Goal: Connect with others: Connect with others

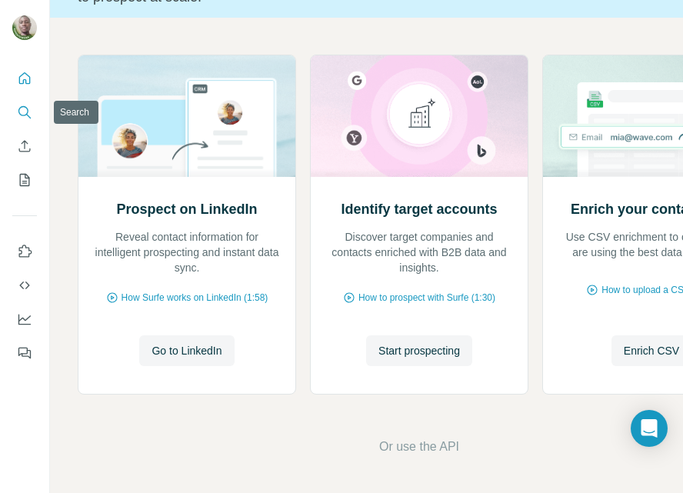
click at [23, 111] on icon "Search" at bounding box center [24, 112] width 15 height 15
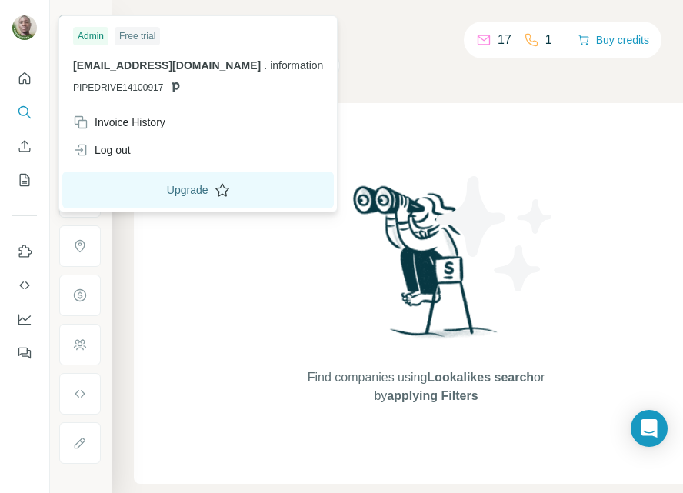
click at [228, 192] on button "Upgrade" at bounding box center [197, 189] width 271 height 37
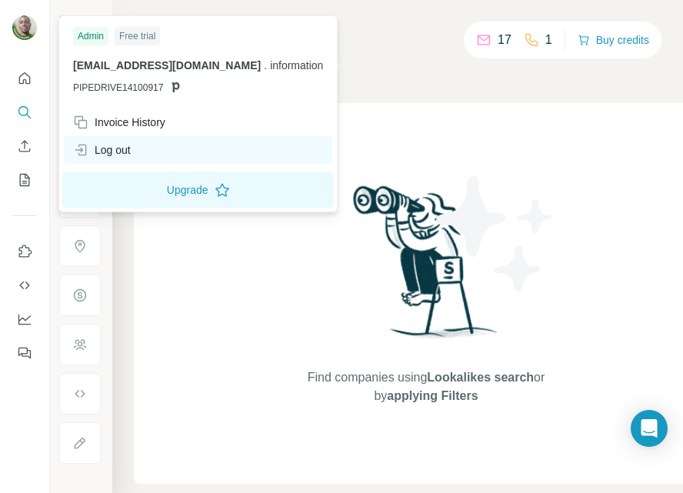
click at [170, 150] on div "Log out" at bounding box center [198, 150] width 268 height 28
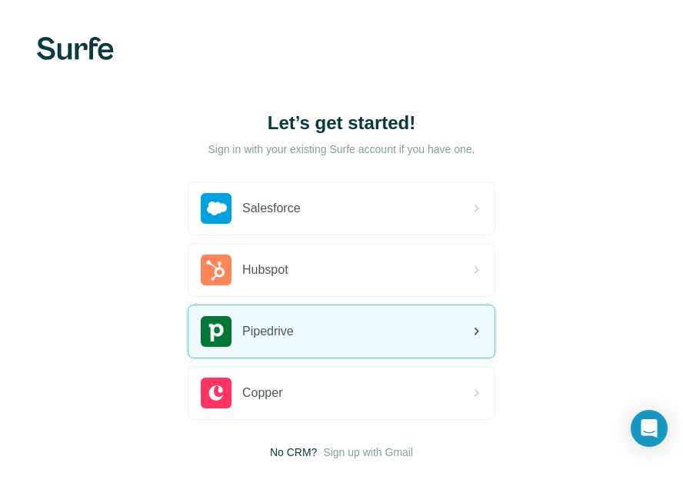
click at [349, 336] on div "Pipedrive" at bounding box center [341, 331] width 306 height 52
click at [291, 338] on span "Pipedrive" at bounding box center [268, 331] width 52 height 18
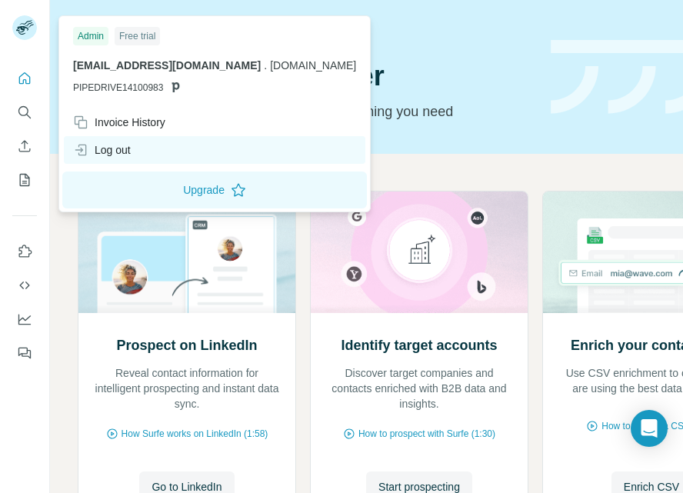
click at [130, 147] on div "Log out" at bounding box center [102, 149] width 58 height 15
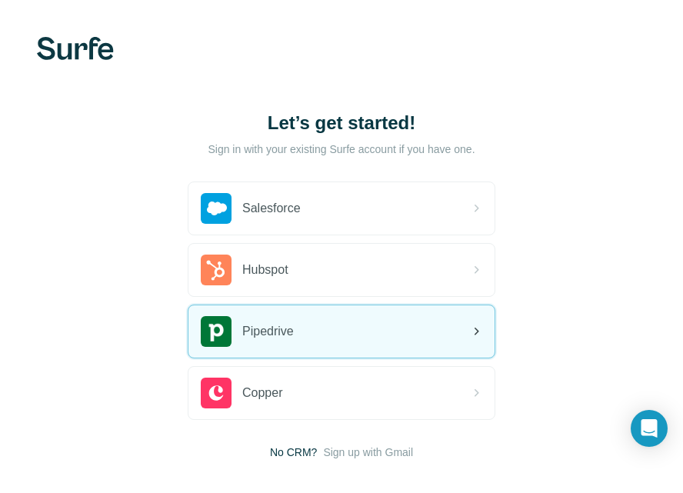
click at [293, 342] on div "Pipedrive" at bounding box center [247, 331] width 93 height 31
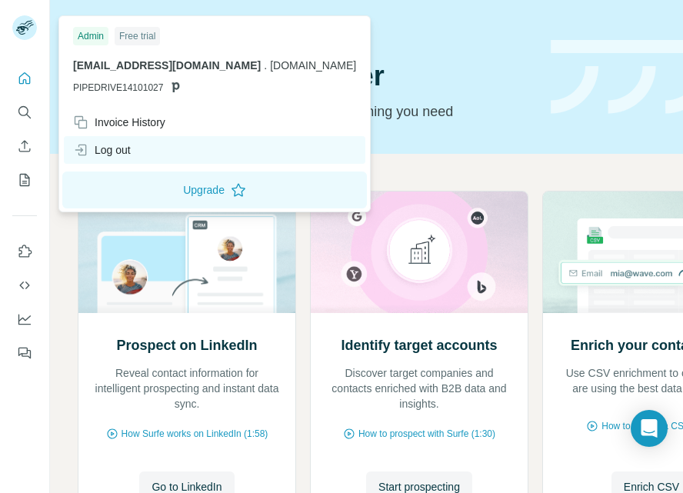
click at [131, 151] on div "Log out" at bounding box center [102, 149] width 58 height 15
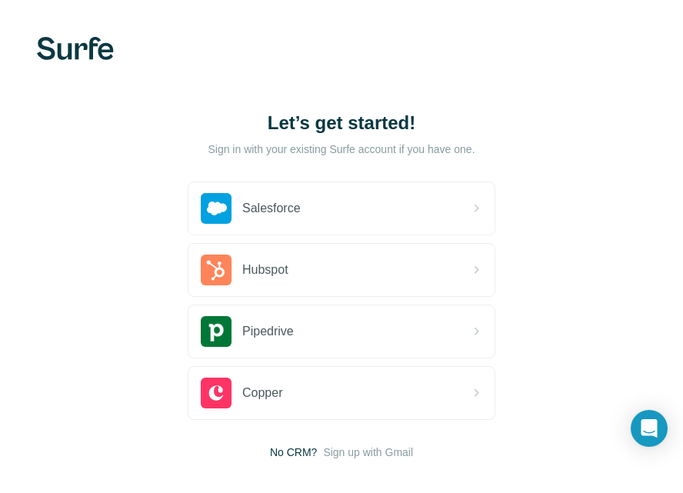
click at [649, 93] on div "Let’s get started! Sign in with your existing Surfe account if you have one. Sa…" at bounding box center [341, 285] width 683 height 571
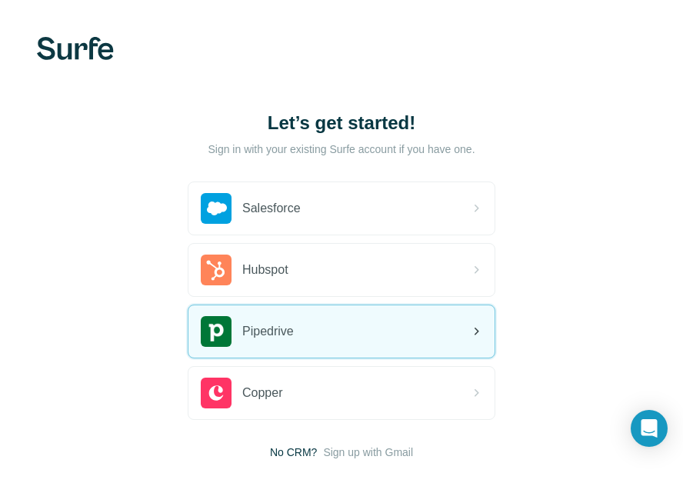
click at [317, 326] on div "Pipedrive" at bounding box center [341, 331] width 306 height 52
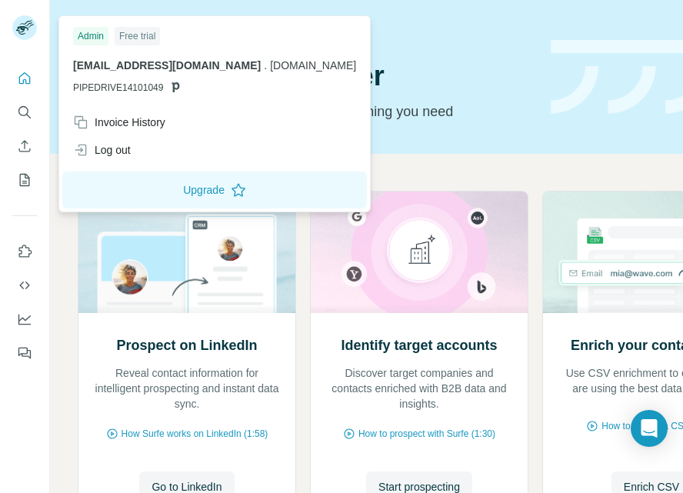
click at [23, 23] on rect at bounding box center [24, 27] width 25 height 25
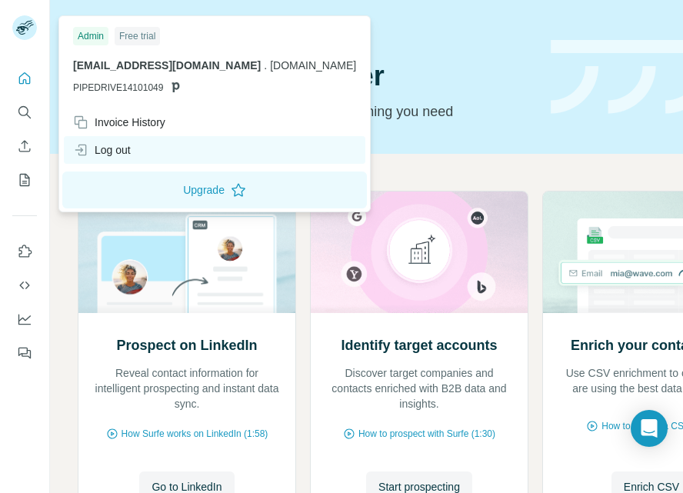
click at [129, 158] on div "Log out" at bounding box center [214, 150] width 301 height 28
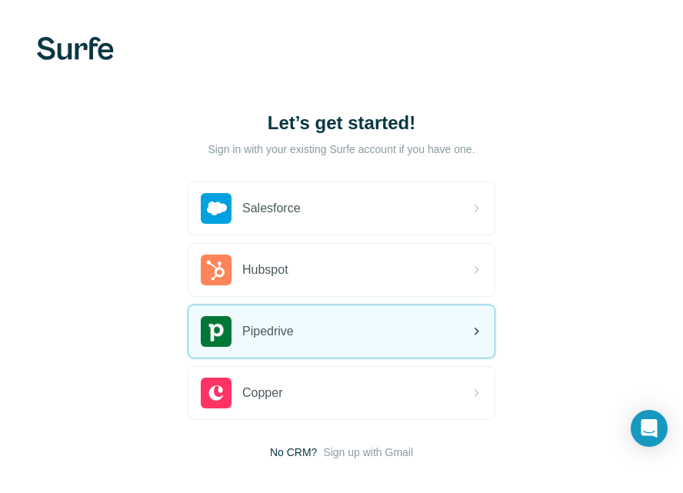
click at [294, 335] on span "Pipedrive" at bounding box center [268, 331] width 52 height 18
click at [294, 342] on div "Pipedrive" at bounding box center [247, 331] width 93 height 31
